Goal: Submit feedback/report problem

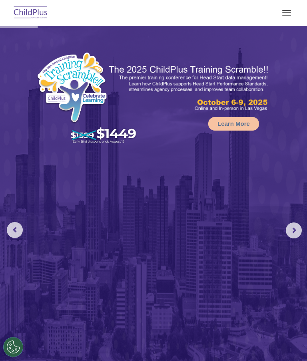
select select "MEDIUM"
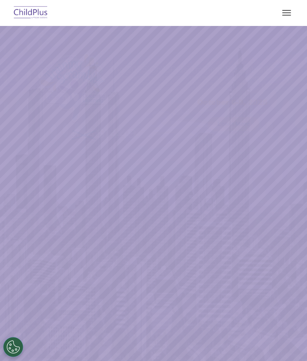
select select "MEDIUM"
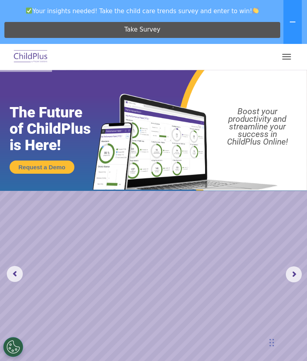
click at [286, 58] on button "button" at bounding box center [286, 56] width 17 height 13
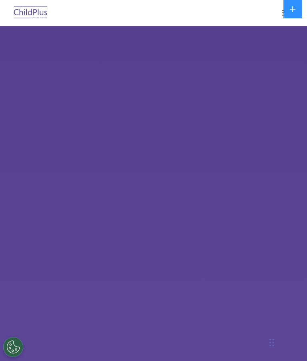
select select "MEDIUM"
